Goal: Navigation & Orientation: Find specific page/section

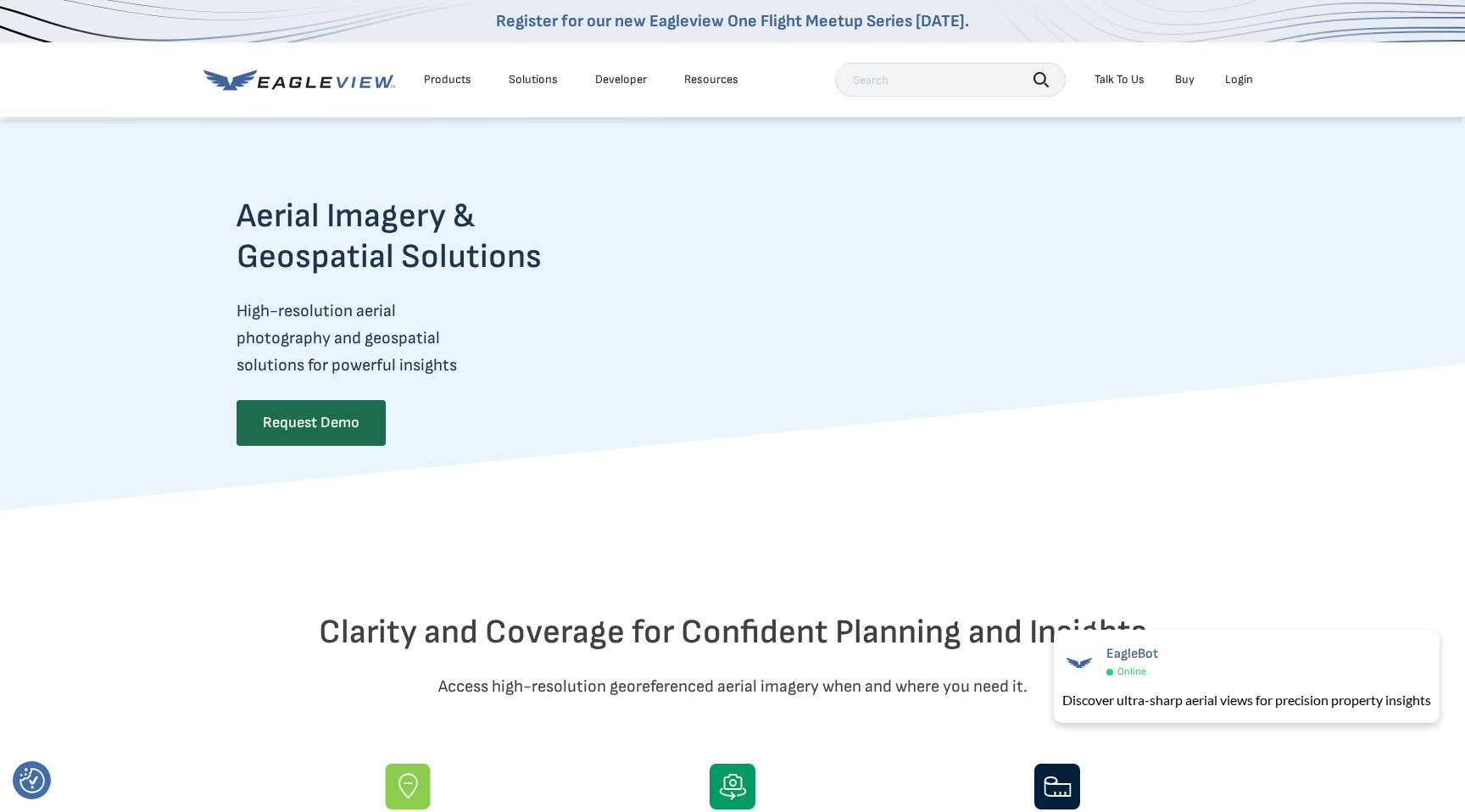
click at [447, 78] on div "Products" at bounding box center [447, 79] width 48 height 15
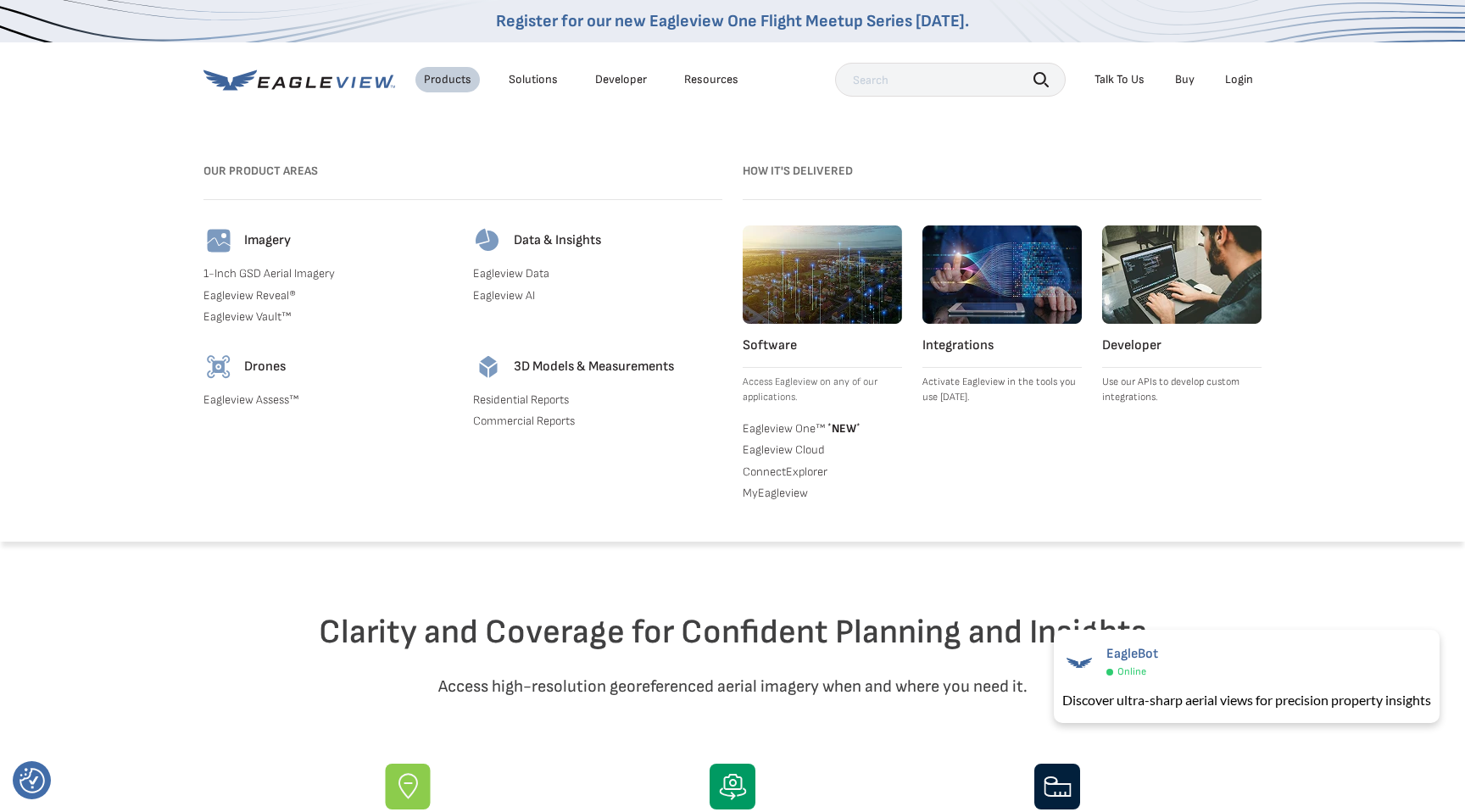
click at [252, 315] on link "Eagleview Vault™" at bounding box center [328, 316] width 249 height 15
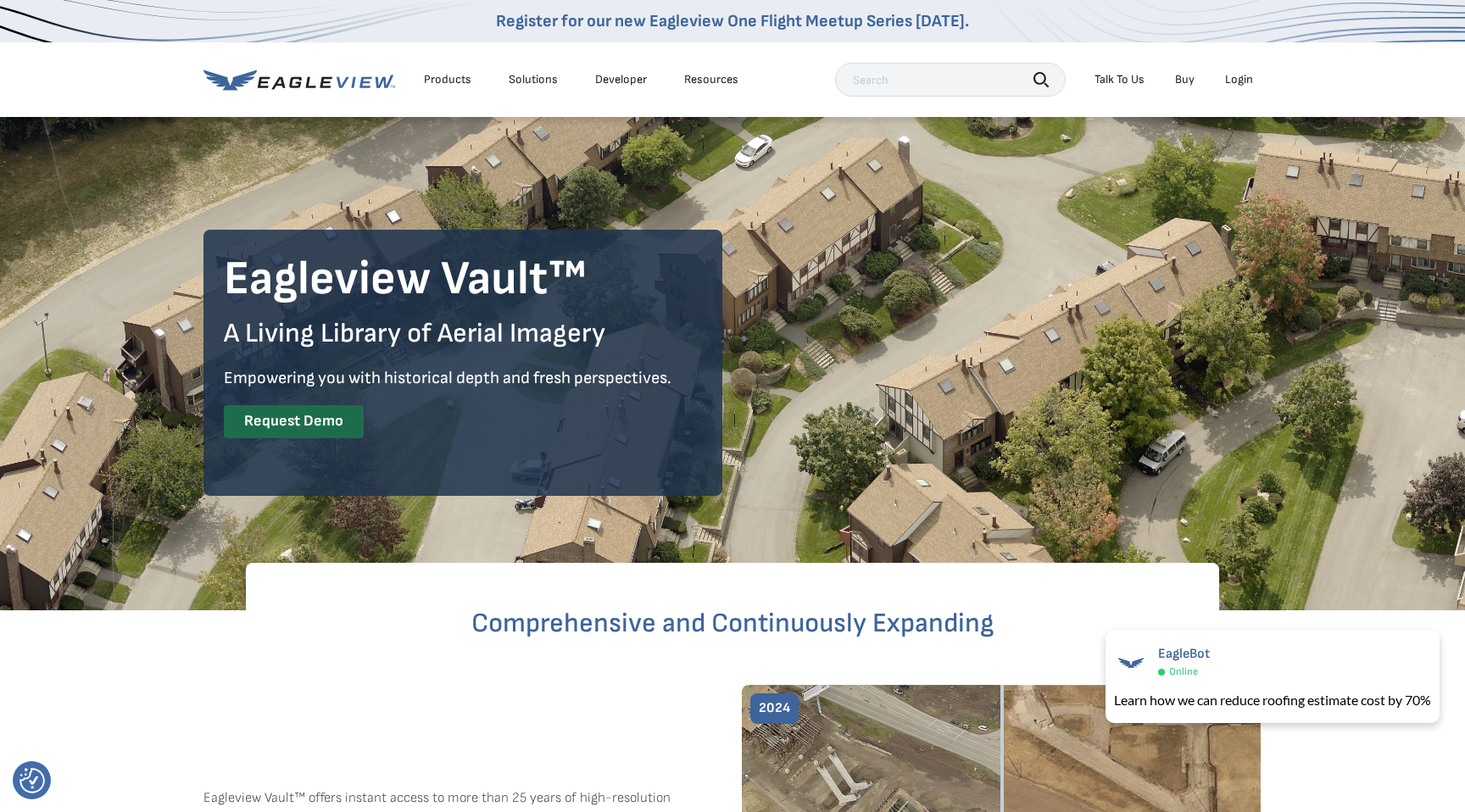
click at [513, 87] on div "Solutions" at bounding box center [532, 79] width 49 height 15
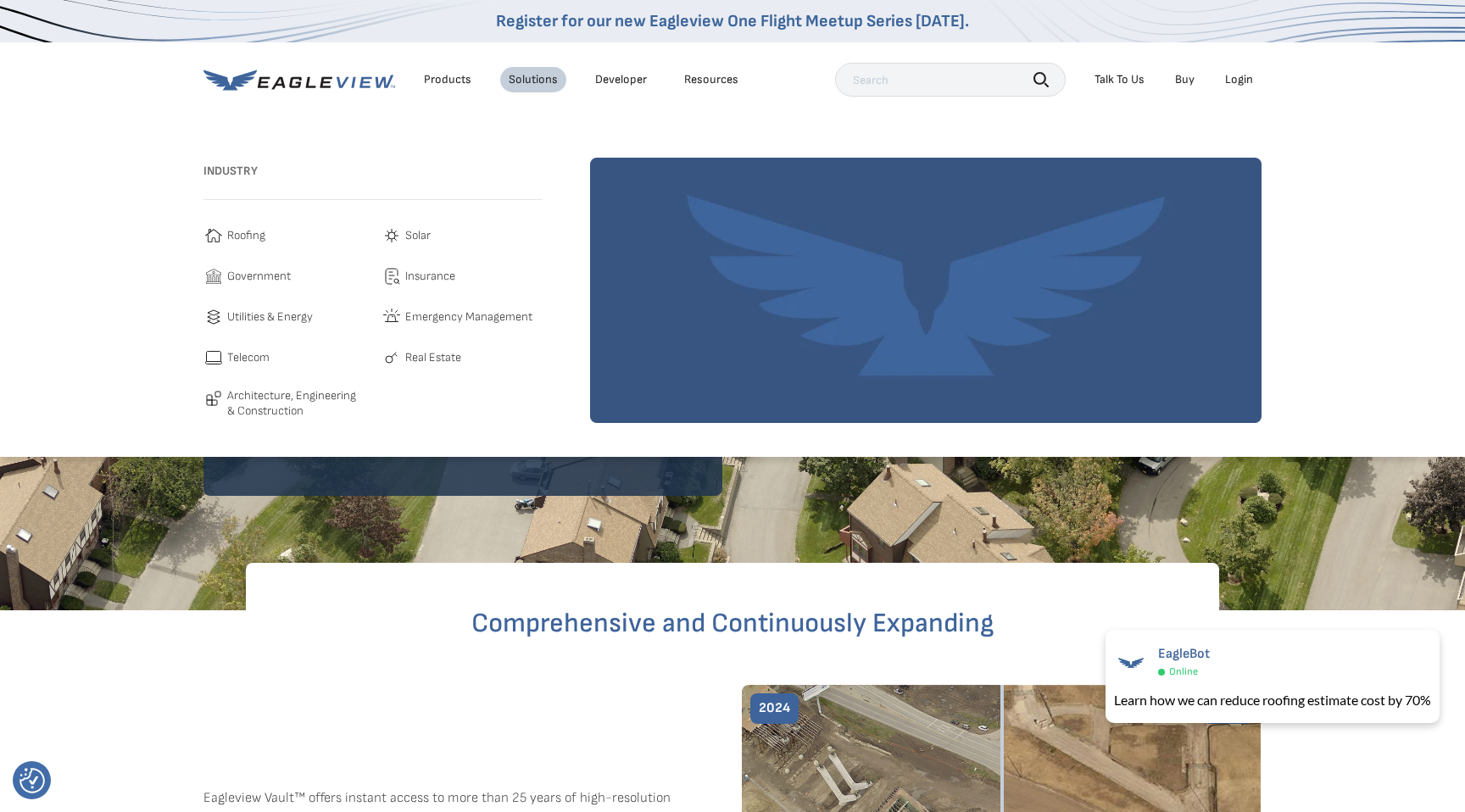
click at [442, 80] on div "Products" at bounding box center [447, 79] width 48 height 15
